Goal: Task Accomplishment & Management: Manage account settings

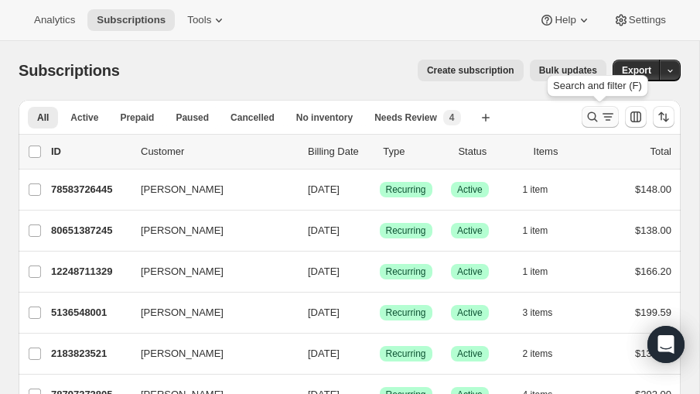
click at [591, 112] on icon "Search and filter results" at bounding box center [593, 117] width 10 height 10
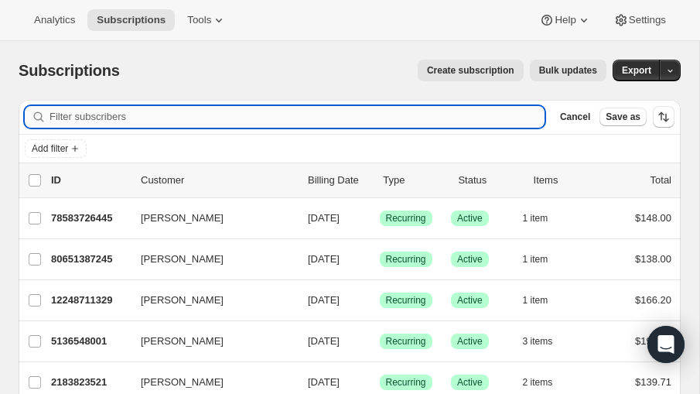
click at [94, 120] on input "Filter subscribers" at bounding box center [297, 117] width 495 height 22
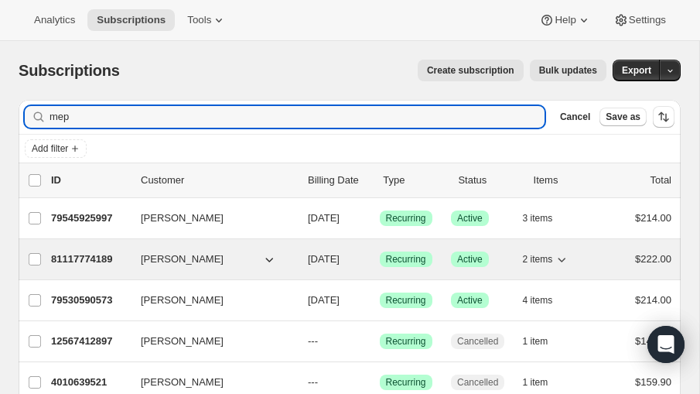
type input "mep"
click at [106, 252] on p "81117774189" at bounding box center [89, 259] width 77 height 15
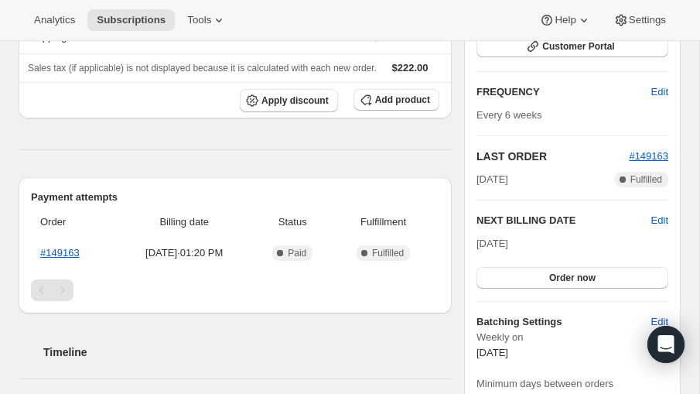
scroll to position [243, 0]
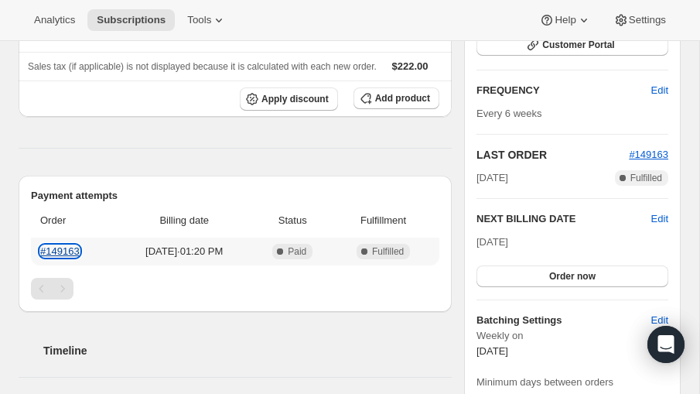
click at [56, 257] on link "#149163" at bounding box center [59, 251] width 39 height 12
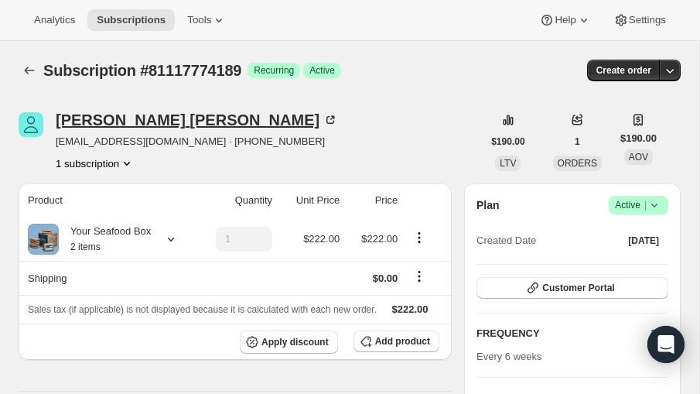
click at [323, 115] on icon at bounding box center [330, 119] width 15 height 15
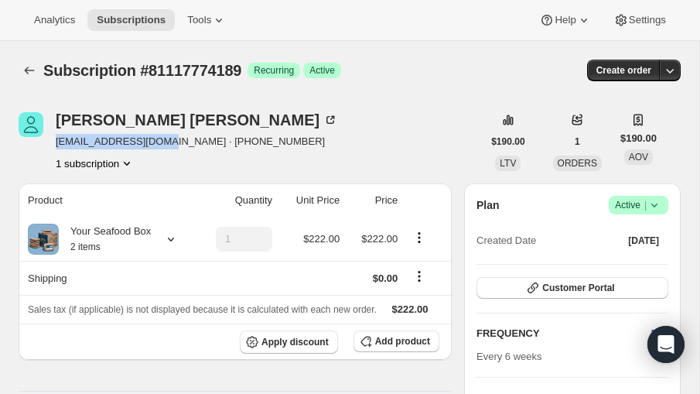
drag, startPoint x: 60, startPoint y: 144, endPoint x: 161, endPoint y: 144, distance: 101.4
click at [161, 144] on span "[EMAIL_ADDRESS][DOMAIN_NAME] · [PHONE_NUMBER]" at bounding box center [197, 141] width 283 height 15
copy span "[EMAIL_ADDRESS][DOMAIN_NAME]"
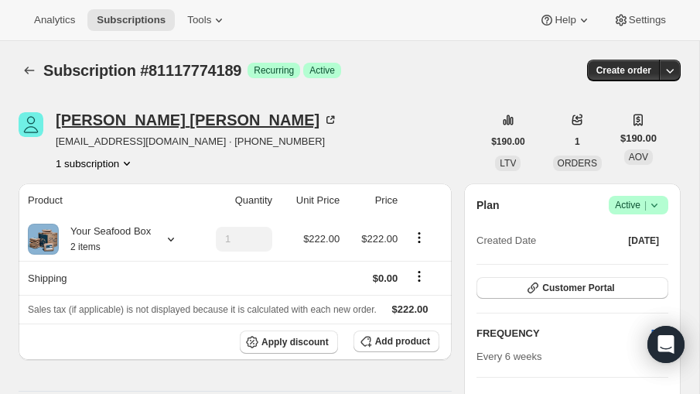
click at [327, 117] on icon at bounding box center [331, 120] width 8 height 8
click at [323, 115] on icon at bounding box center [330, 119] width 15 height 15
